Goal: Information Seeking & Learning: Learn about a topic

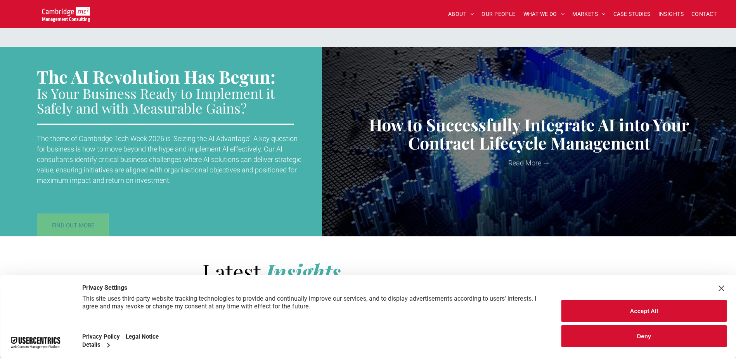
scroll to position [1112, 0]
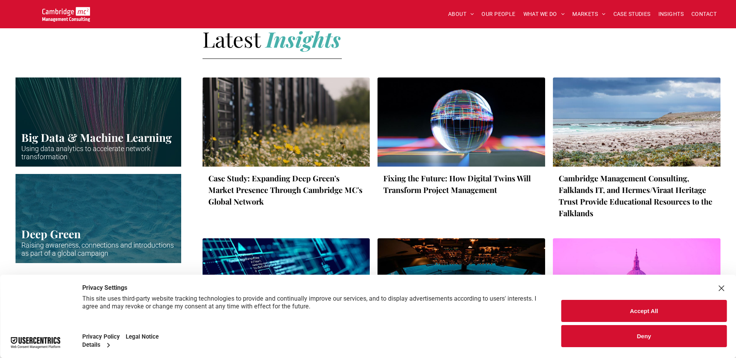
click at [604, 307] on button "Accept All" at bounding box center [643, 311] width 165 height 22
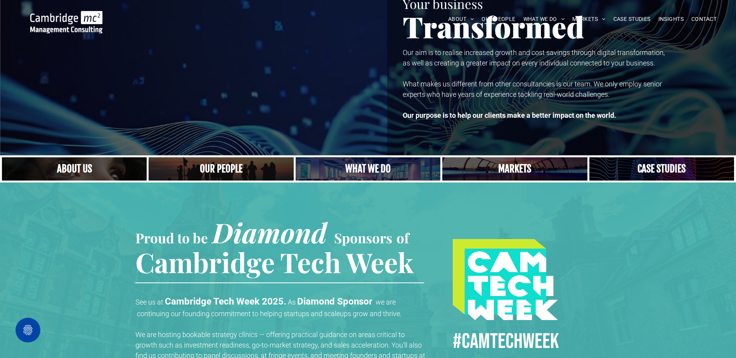
scroll to position [0, 0]
